Goal: Find contact information: Find contact information

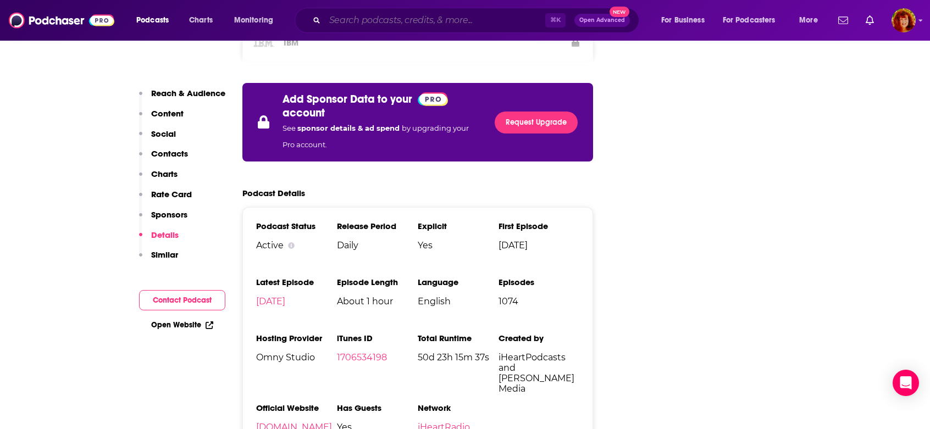
click at [405, 21] on input "Search podcasts, credits, & more..." at bounding box center [435, 21] width 220 height 18
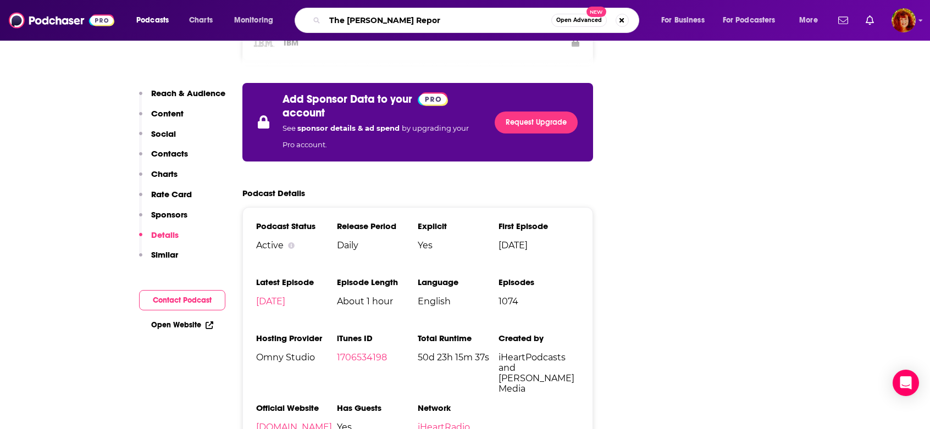
type input "The [PERSON_NAME] Report"
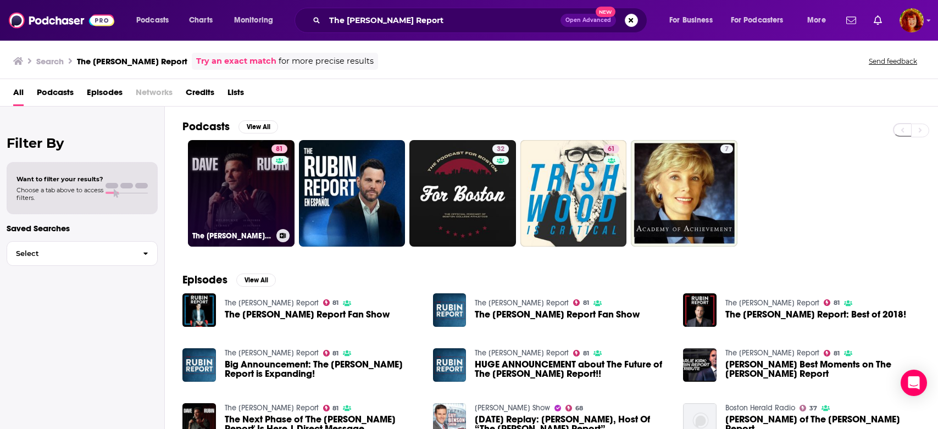
click at [229, 197] on link "81 The [PERSON_NAME] Report" at bounding box center [241, 193] width 107 height 107
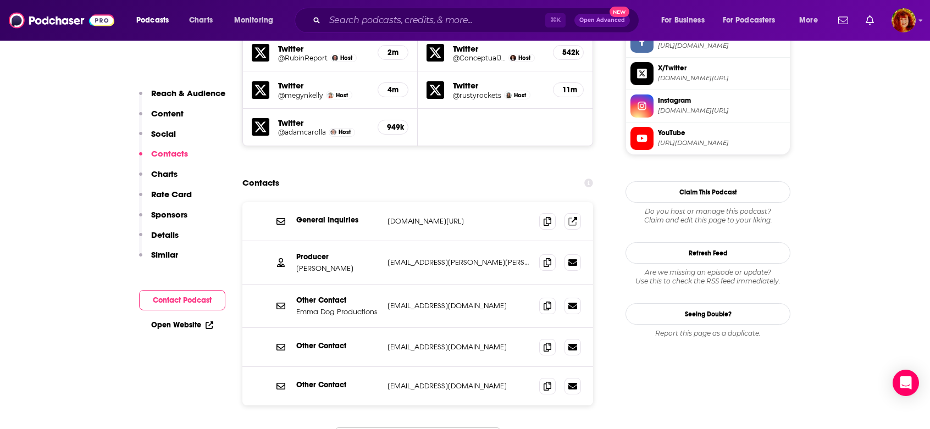
scroll to position [1080, 0]
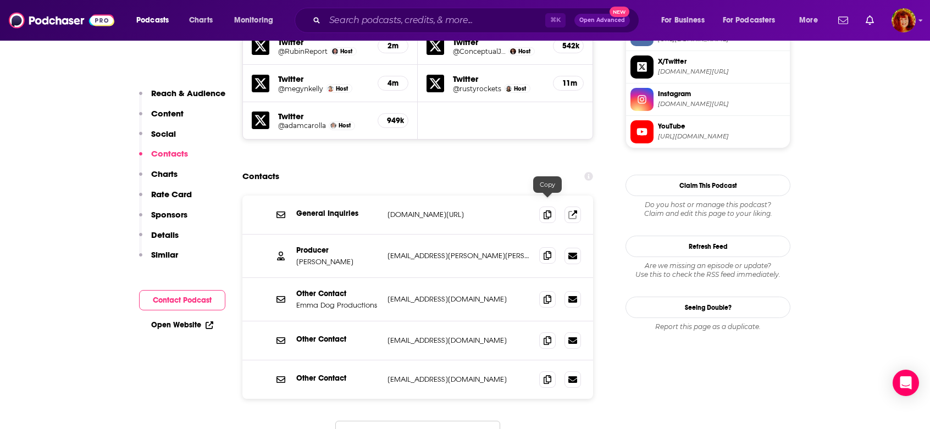
click at [547, 251] on icon at bounding box center [548, 255] width 8 height 9
click at [545, 295] on icon at bounding box center [548, 299] width 8 height 9
click at [545, 336] on icon at bounding box center [548, 340] width 8 height 9
click at [546, 375] on icon at bounding box center [548, 379] width 8 height 9
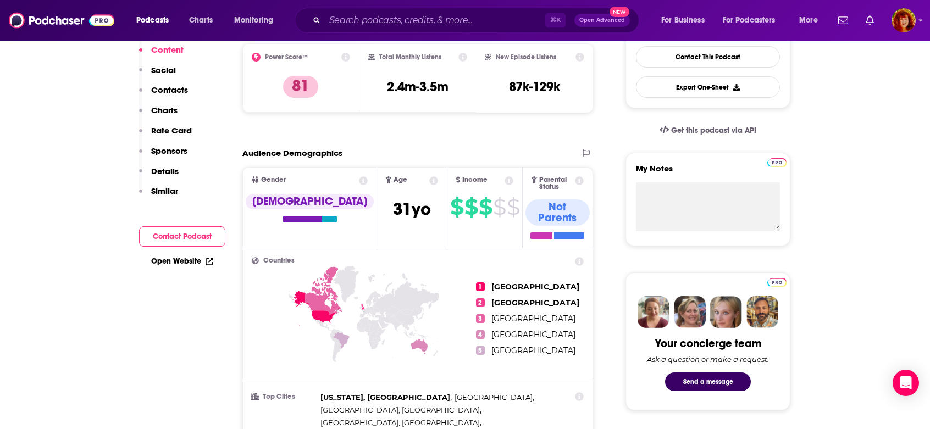
scroll to position [0, 0]
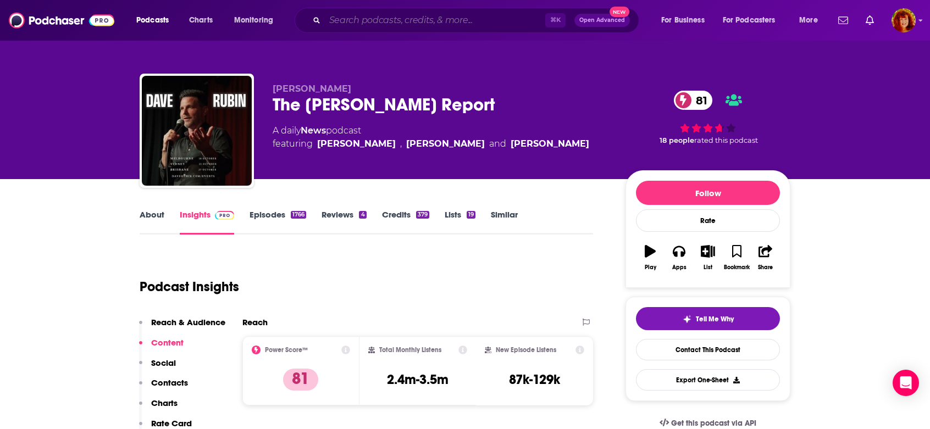
click at [339, 21] on input "Search podcasts, credits, & more..." at bounding box center [435, 21] width 220 height 18
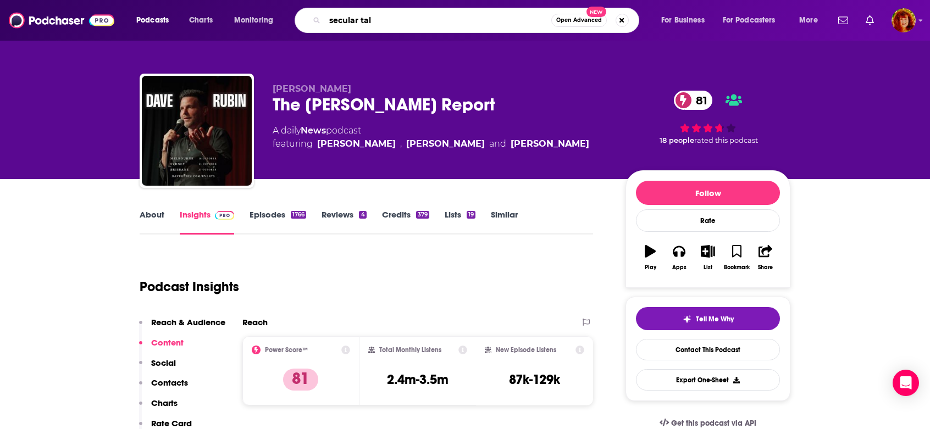
type input "secular talk"
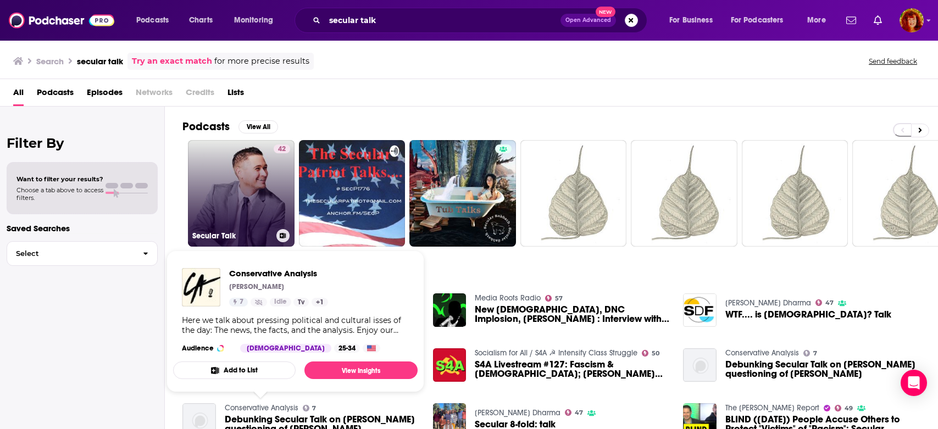
click at [235, 219] on link "42 Secular Talk" at bounding box center [241, 193] width 107 height 107
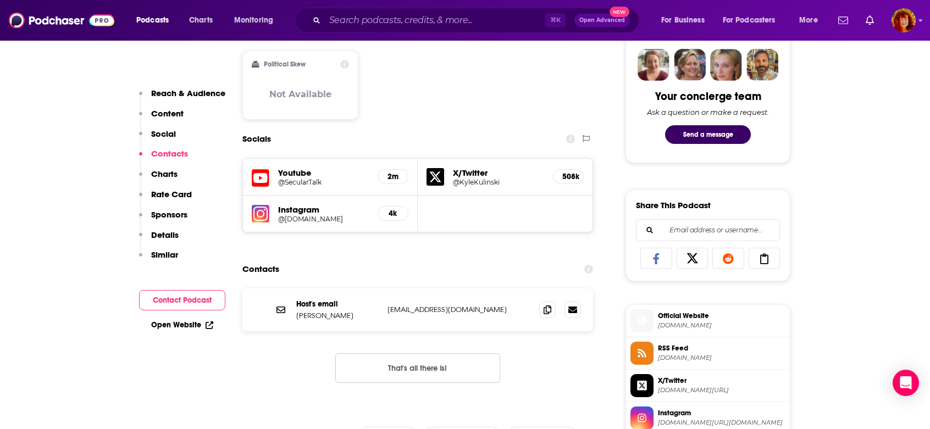
scroll to position [531, 0]
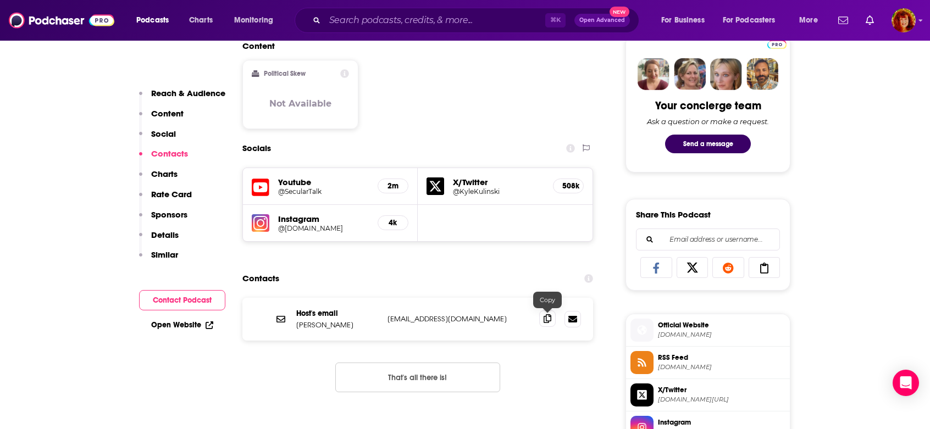
click at [549, 318] on icon at bounding box center [548, 318] width 8 height 9
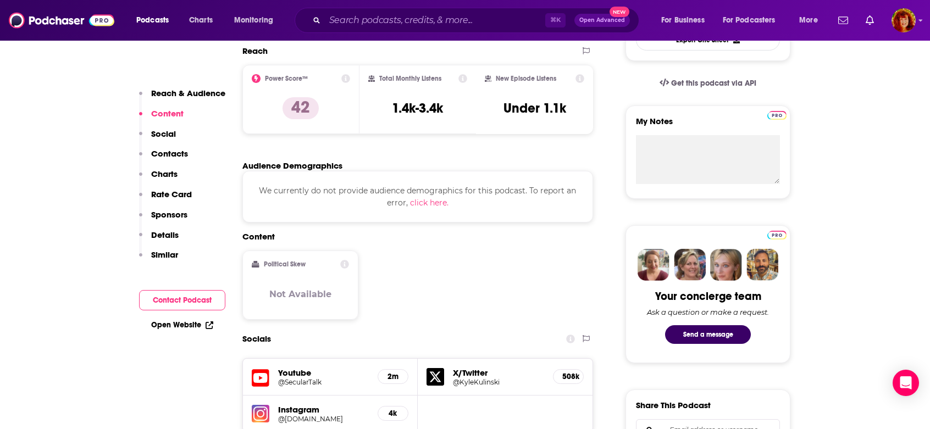
scroll to position [334, 0]
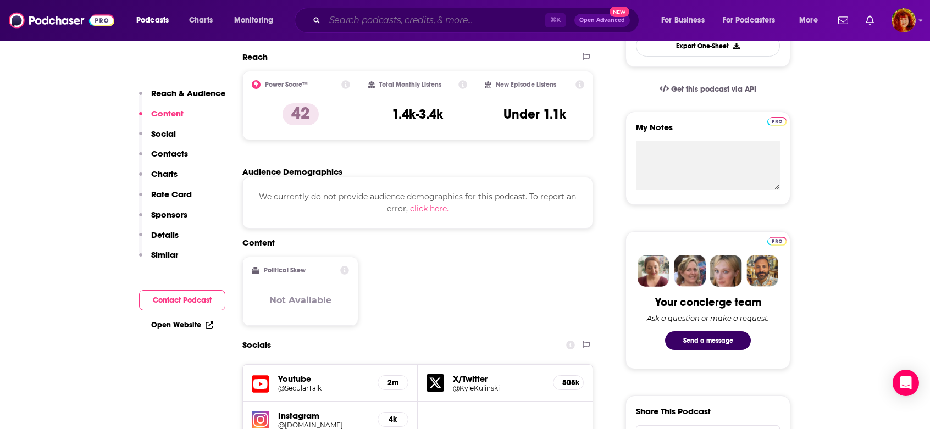
click at [379, 25] on input "Search podcasts, credits, & more..." at bounding box center [435, 21] width 220 height 18
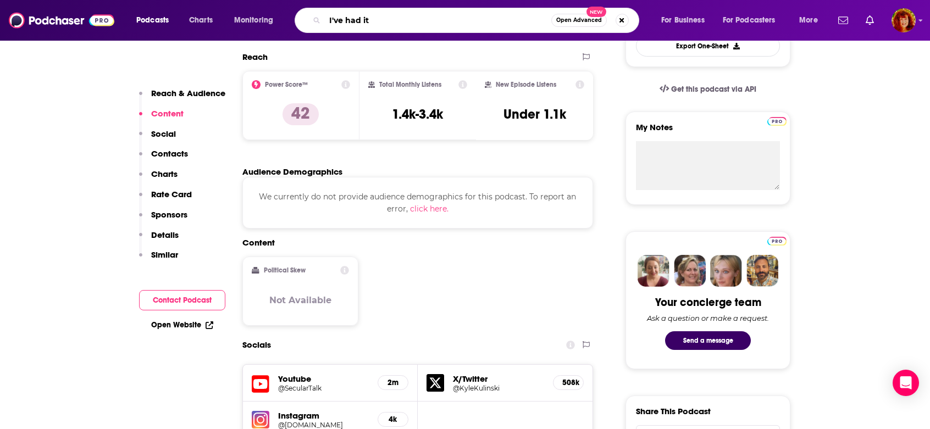
type input "I've had it"
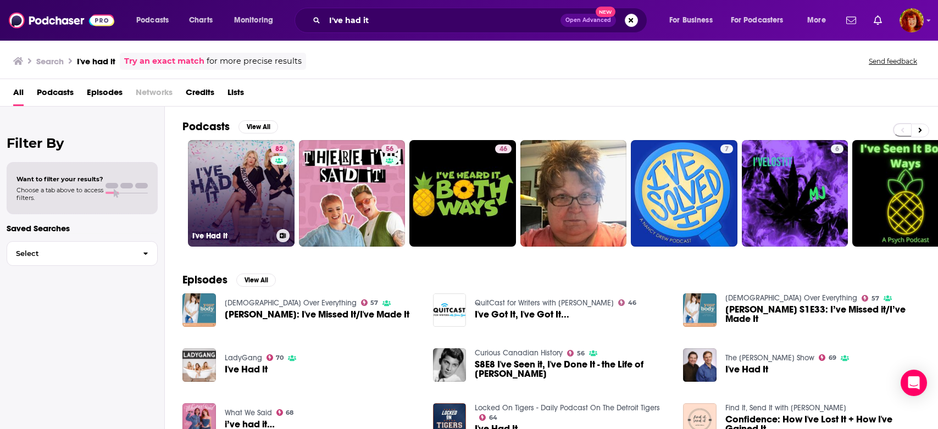
click at [220, 201] on link "82 I've Had It" at bounding box center [241, 193] width 107 height 107
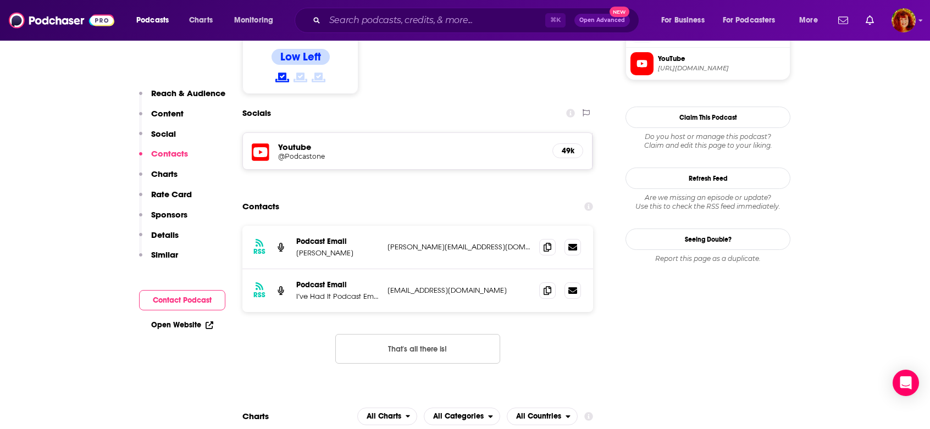
scroll to position [846, 0]
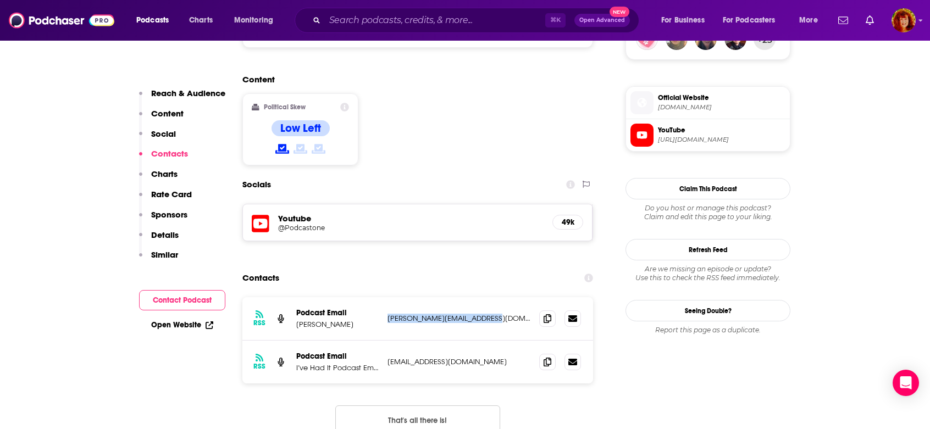
drag, startPoint x: 500, startPoint y: 249, endPoint x: 388, endPoint y: 253, distance: 111.6
click at [388, 314] on p "[PERSON_NAME][EMAIL_ADDRESS][DOMAIN_NAME]" at bounding box center [458, 318] width 143 height 9
copy p "[PERSON_NAME][EMAIL_ADDRESS][DOMAIN_NAME]"
click at [551, 353] on span at bounding box center [547, 361] width 16 height 16
click at [358, 22] on input "Search podcasts, credits, & more..." at bounding box center [435, 21] width 220 height 18
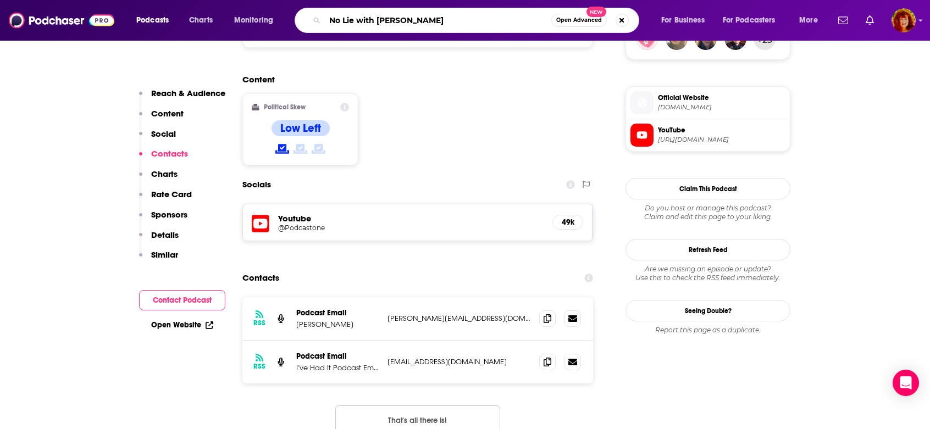
drag, startPoint x: 406, startPoint y: 20, endPoint x: 387, endPoint y: 24, distance: 19.6
click at [387, 24] on input "No Lie with [PERSON_NAME]" at bounding box center [438, 21] width 226 height 18
type input "No Lie with [PERSON_NAME] [PERSON_NAME]"
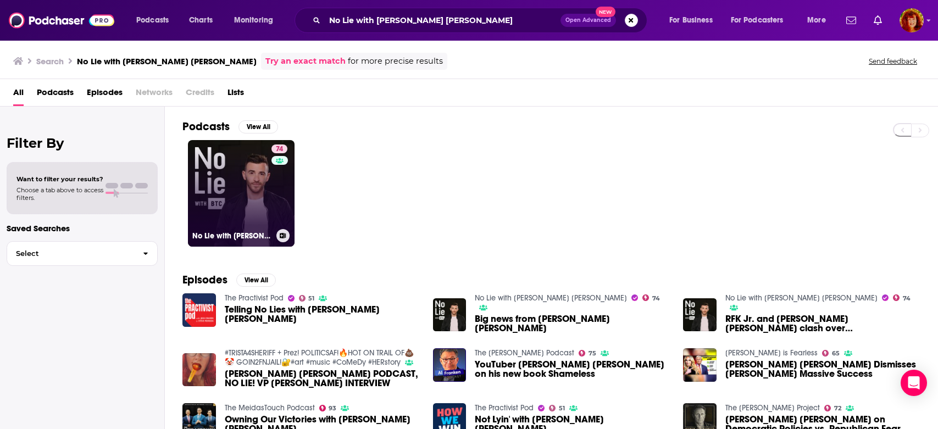
click at [245, 212] on link "74 No Lie with [PERSON_NAME] [PERSON_NAME]" at bounding box center [241, 193] width 107 height 107
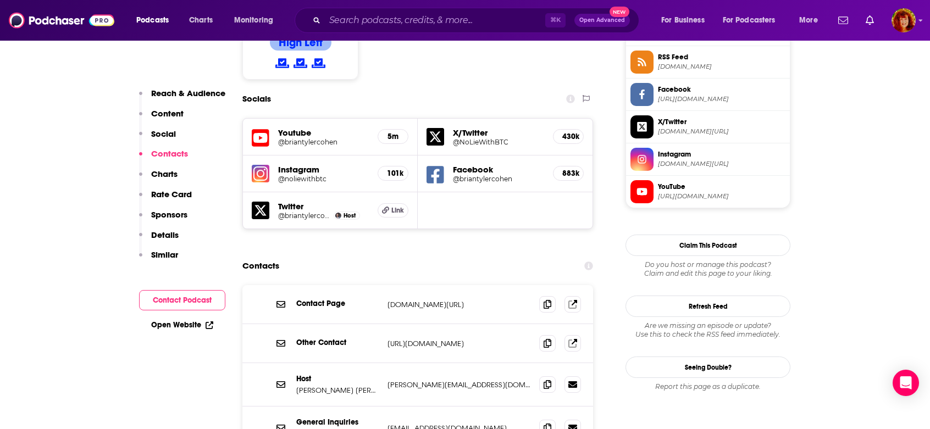
scroll to position [918, 0]
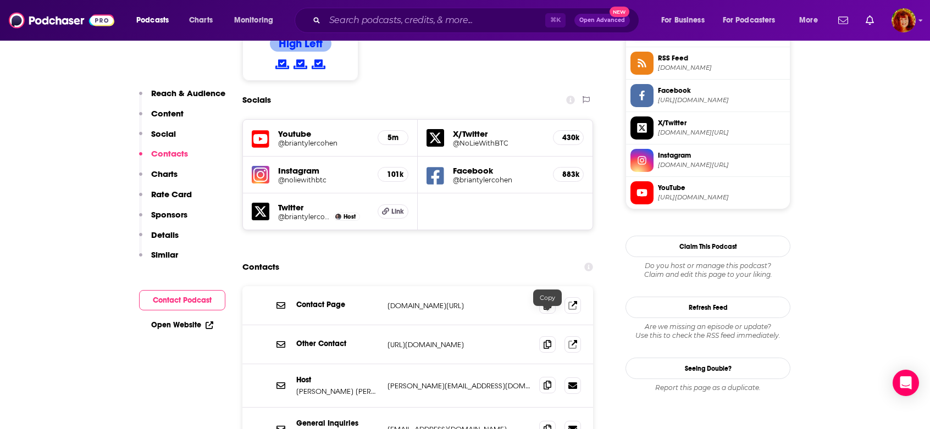
click at [547, 381] on icon at bounding box center [548, 385] width 8 height 9
click at [549, 424] on icon at bounding box center [548, 428] width 8 height 9
click at [392, 24] on input "Search podcasts, credits, & more..." at bounding box center [435, 21] width 220 height 18
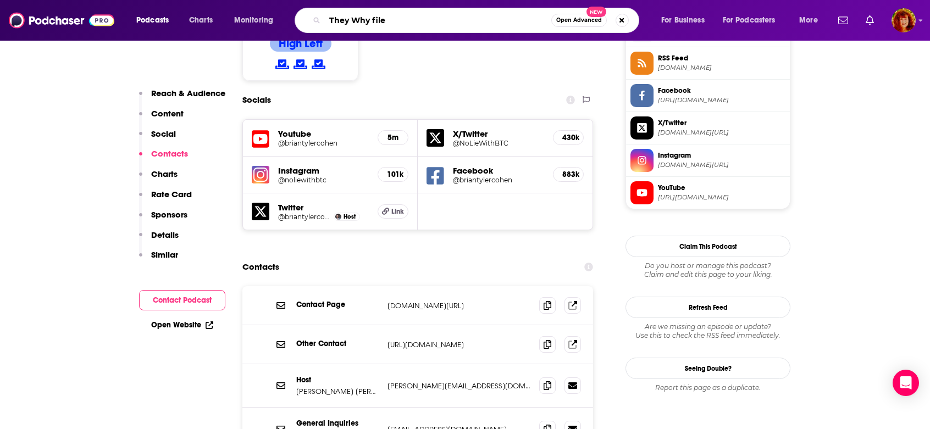
type input "They Why files"
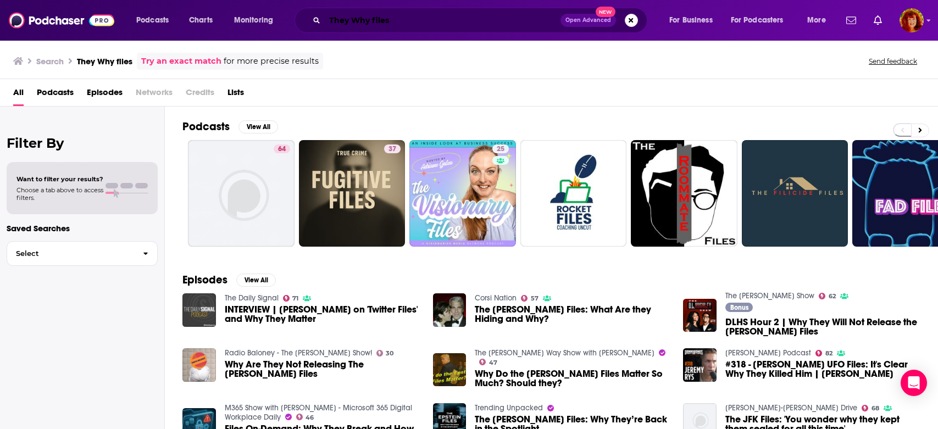
click at [480, 16] on input "They Why files" at bounding box center [443, 21] width 236 height 18
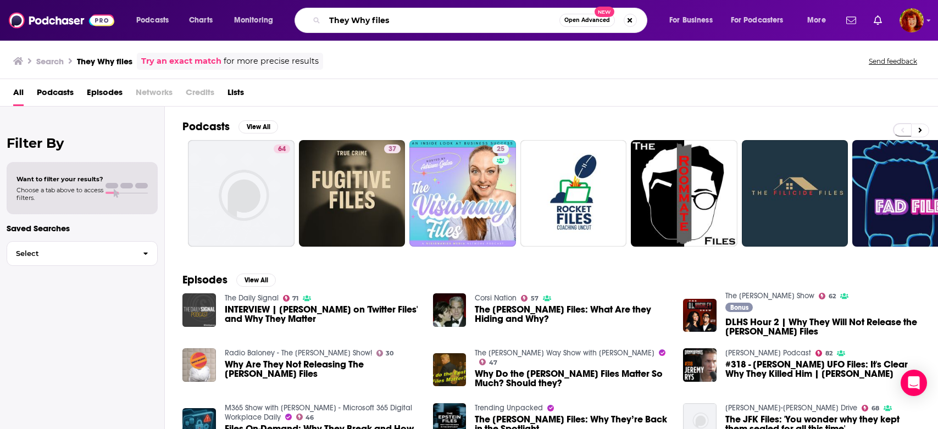
drag, startPoint x: 395, startPoint y: 20, endPoint x: 326, endPoint y: 23, distance: 68.2
click at [326, 23] on input "They Why files" at bounding box center [442, 21] width 235 height 18
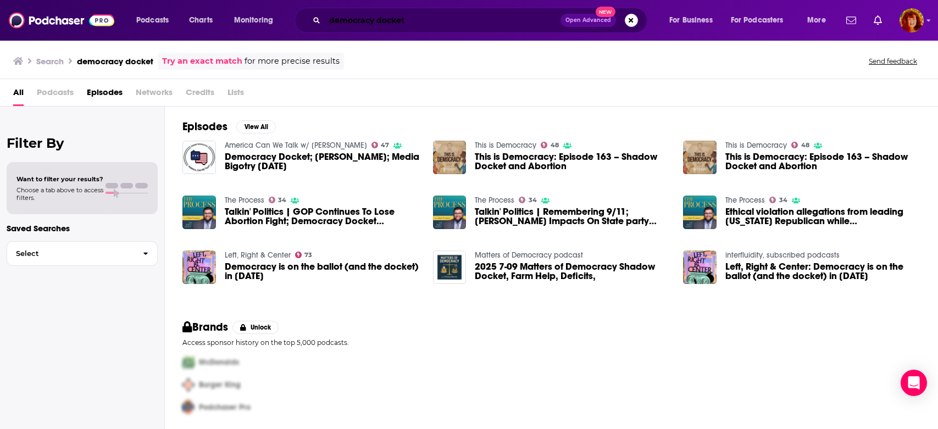
click at [330, 23] on input "democracy docket" at bounding box center [443, 21] width 236 height 18
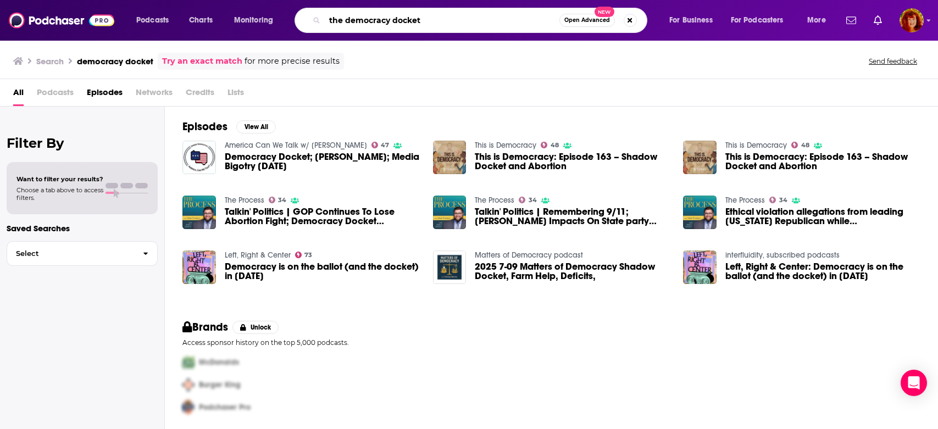
type input "the democracy docket"
